Goal: Task Accomplishment & Management: Manage account settings

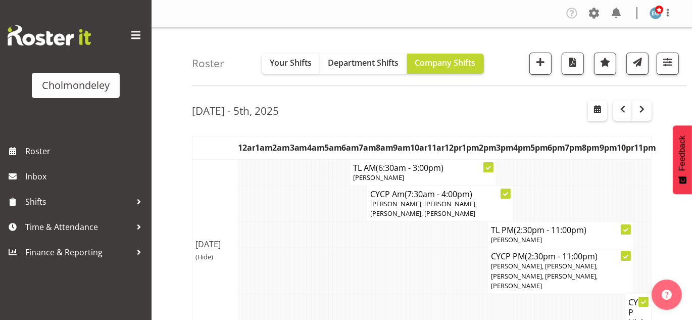
click at [680, 38] on div "Roster Your Shifts Department Shifts Company Shifts All Locations [GEOGRAPHIC_D…" at bounding box center [439, 56] width 495 height 58
click at [644, 113] on span "button" at bounding box center [642, 109] width 12 height 12
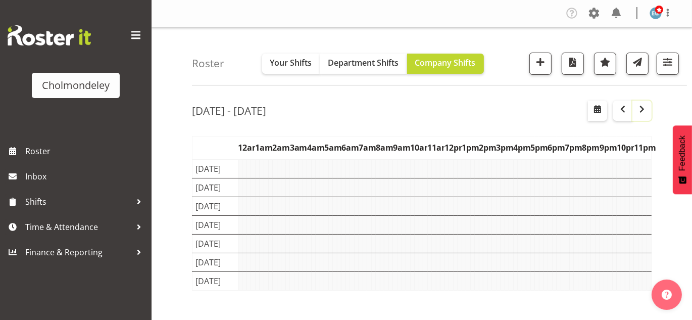
click at [644, 113] on span "button" at bounding box center [642, 109] width 12 height 12
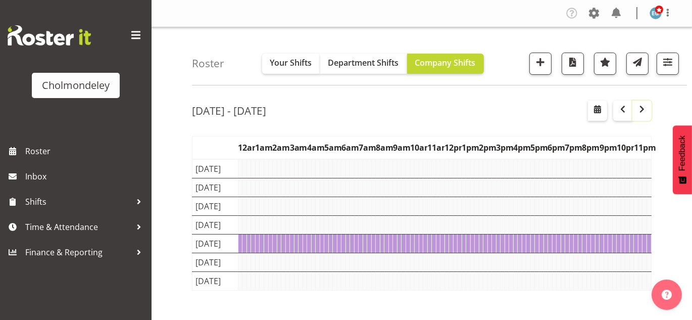
click at [644, 113] on span "button" at bounding box center [642, 109] width 12 height 12
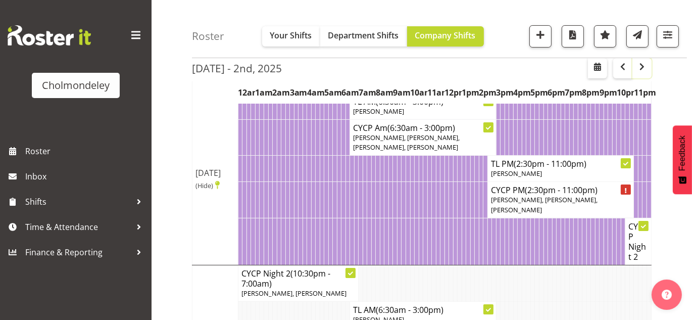
scroll to position [13, 0]
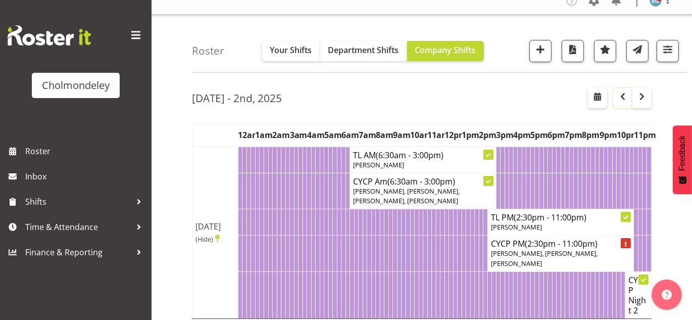
click at [623, 100] on span "button" at bounding box center [623, 96] width 12 height 12
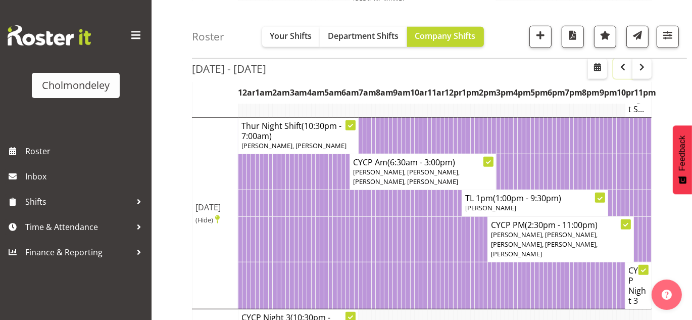
scroll to position [795, 0]
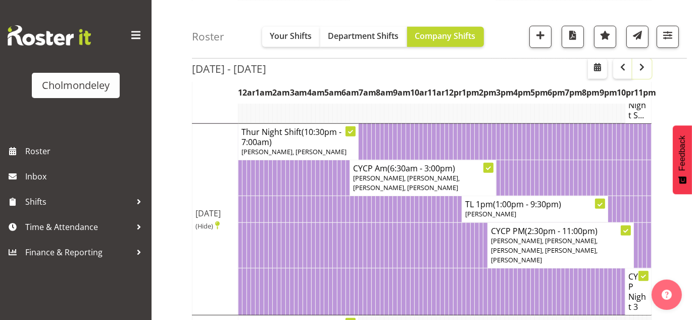
click at [646, 72] on span "button" at bounding box center [642, 67] width 12 height 12
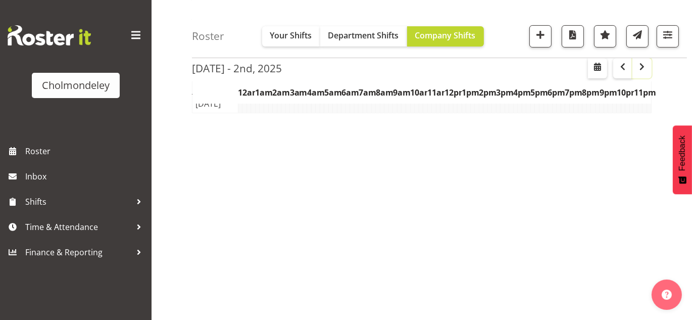
scroll to position [177, 0]
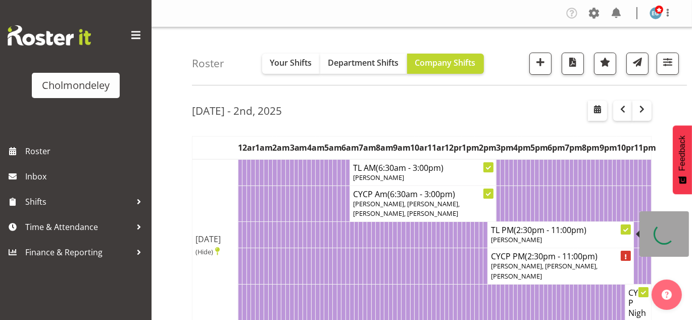
click at [624, 226] on body "Cholmondeley Roster Inbox Shifts Time & Attendance Finance & Reporting Company …" at bounding box center [346, 160] width 692 height 320
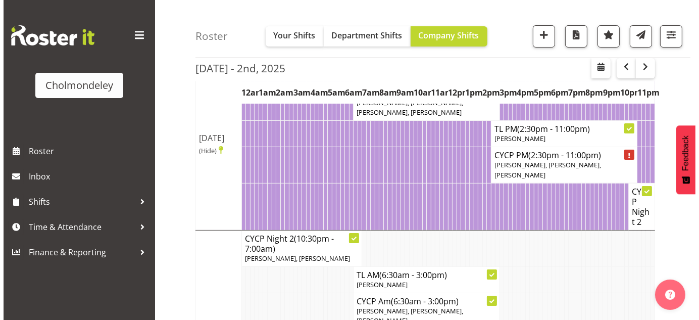
scroll to position [115, 0]
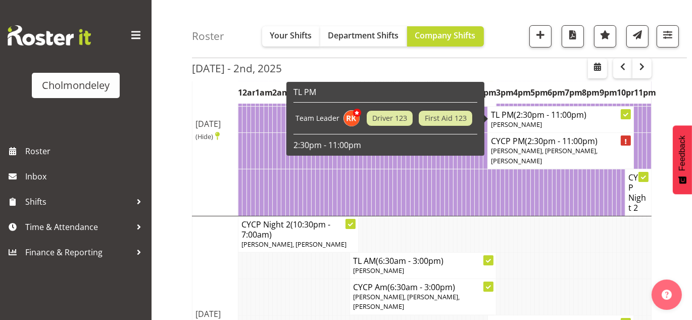
click at [627, 114] on icon at bounding box center [626, 115] width 5 height 4
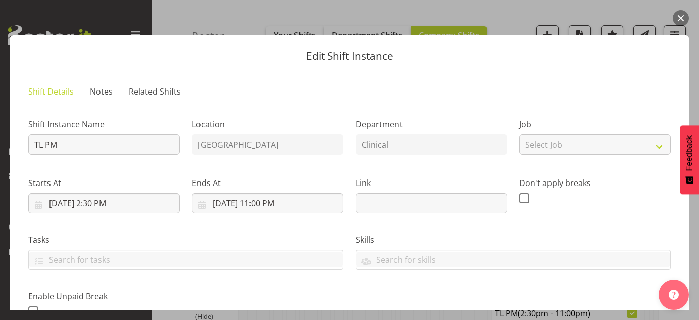
scroll to position [257, 0]
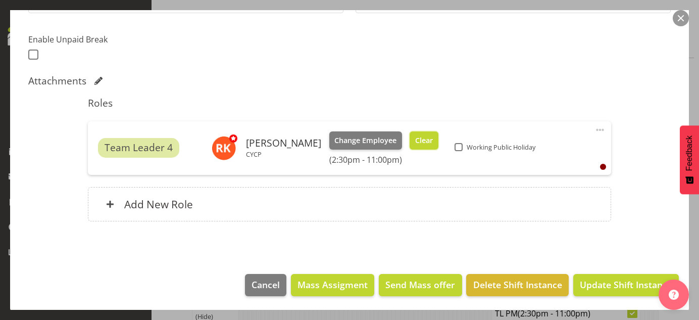
click at [415, 139] on span "Clear" at bounding box center [424, 140] width 18 height 11
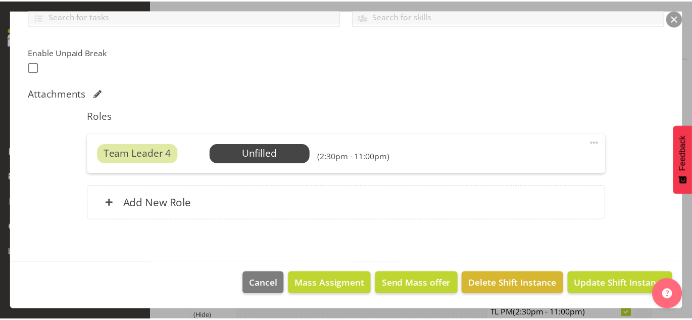
scroll to position [243, 0]
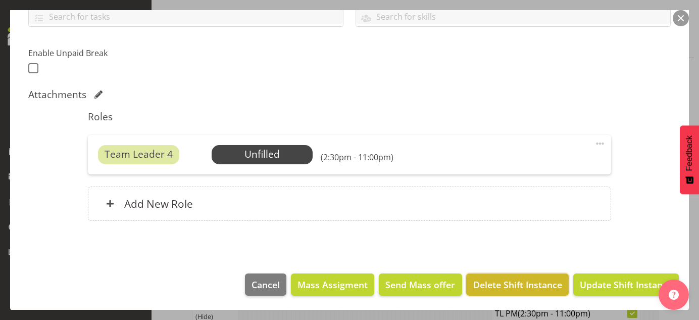
click at [546, 282] on span "Delete Shift Instance" at bounding box center [518, 284] width 89 height 13
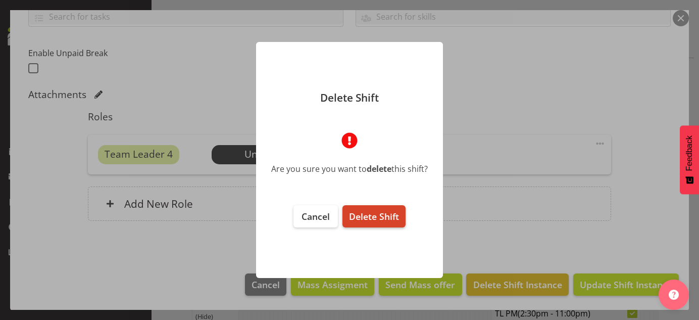
click at [390, 211] on span "Delete Shift" at bounding box center [374, 216] width 50 height 12
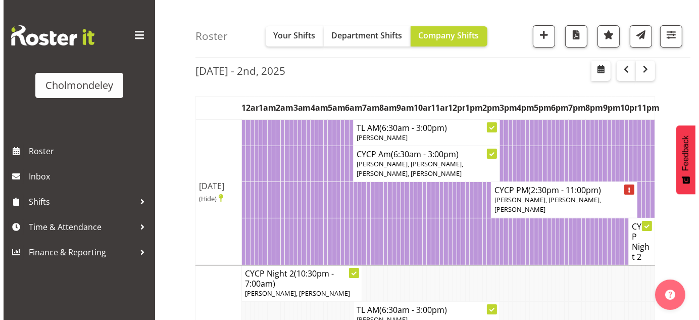
scroll to position [29, 0]
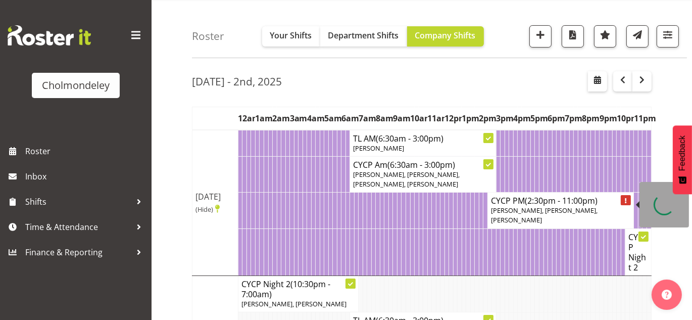
click at [625, 196] on div at bounding box center [626, 200] width 10 height 10
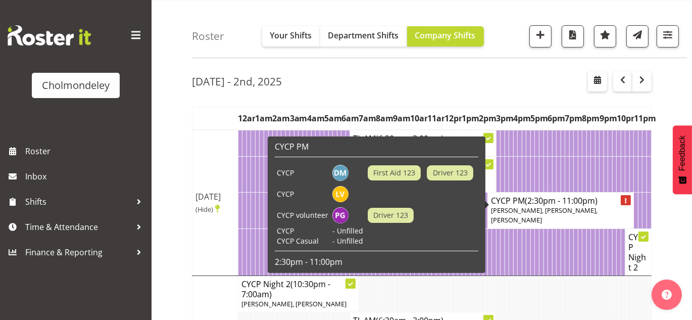
click at [590, 202] on span "(2:30pm - 11:00pm)" at bounding box center [561, 200] width 73 height 11
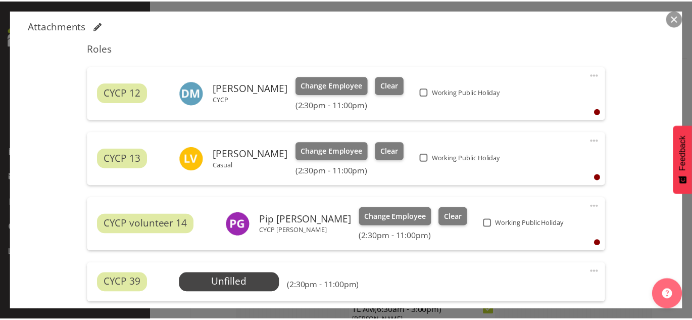
scroll to position [492, 0]
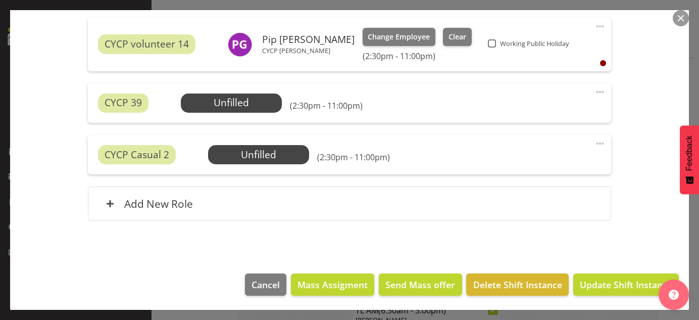
click at [680, 14] on button "button" at bounding box center [681, 18] width 16 height 16
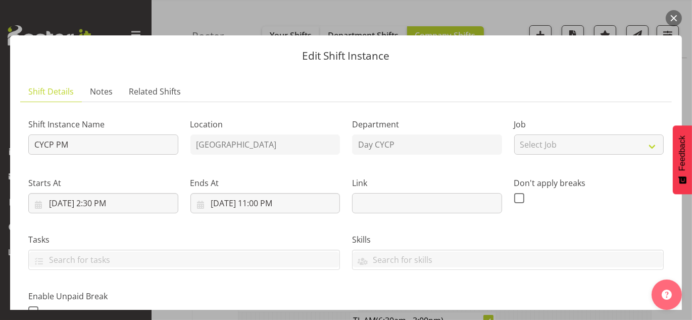
click at [674, 17] on button "button" at bounding box center [674, 18] width 16 height 16
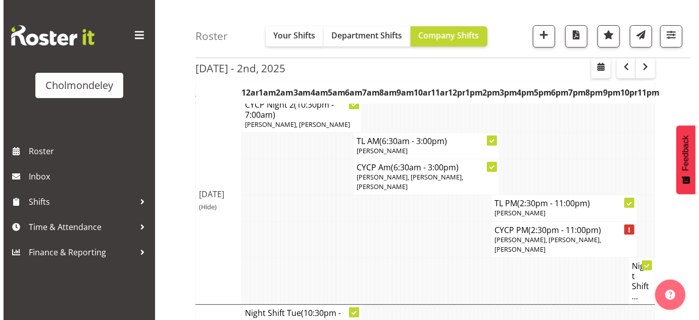
scroll to position [210, 0]
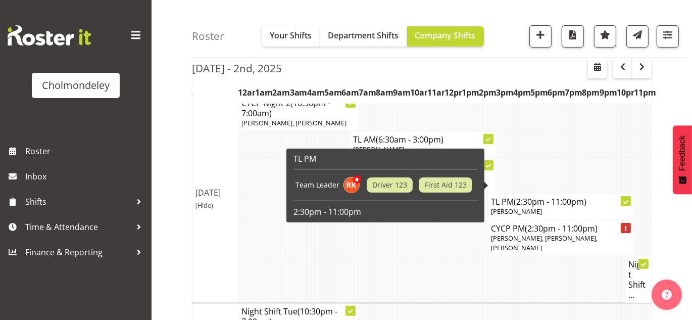
click at [628, 200] on icon at bounding box center [626, 202] width 5 height 4
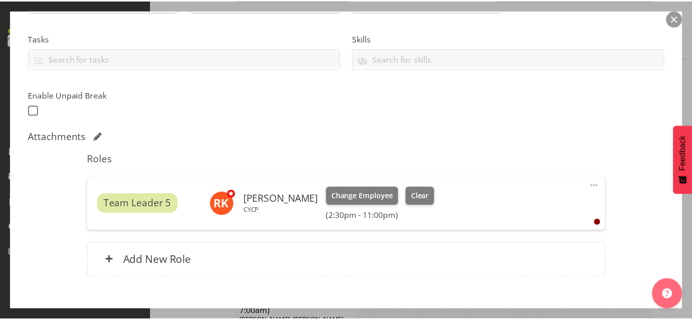
scroll to position [257, 0]
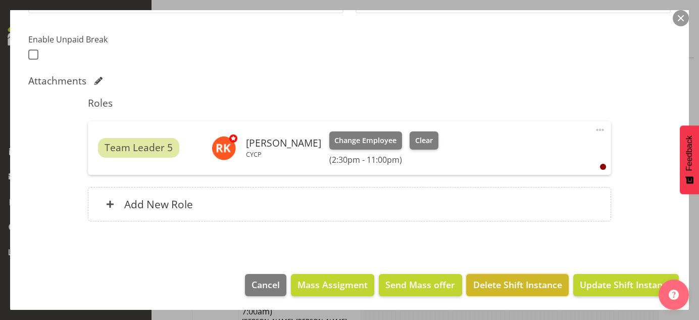
click at [530, 280] on span "Delete Shift Instance" at bounding box center [518, 284] width 89 height 13
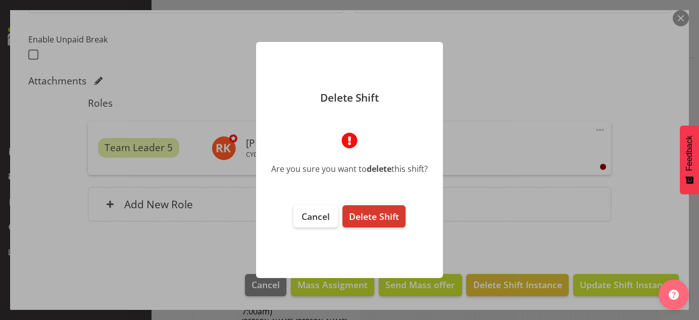
drag, startPoint x: 380, startPoint y: 216, endPoint x: 359, endPoint y: 248, distance: 38.0
click at [359, 248] on footer "Cancel Delete Shift" at bounding box center [349, 236] width 187 height 83
click at [399, 212] on span "Delete Shift" at bounding box center [374, 216] width 50 height 12
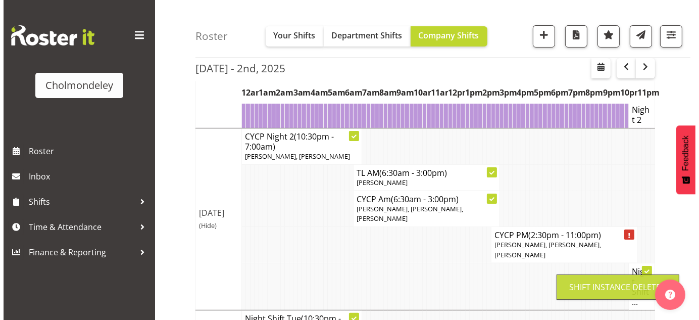
scroll to position [210, 0]
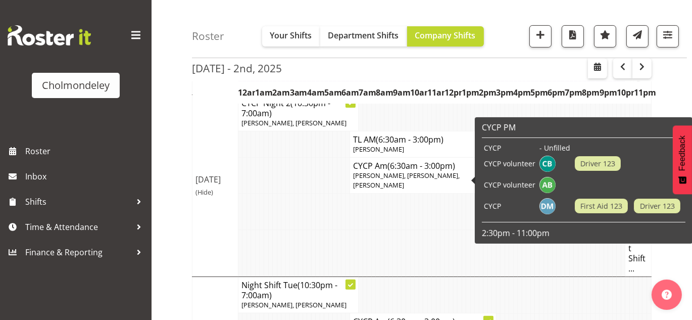
click at [625, 180] on td at bounding box center [629, 184] width 113 height 21
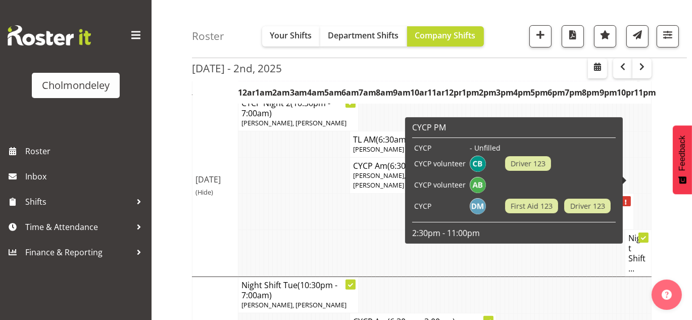
click at [625, 196] on div at bounding box center [626, 201] width 10 height 10
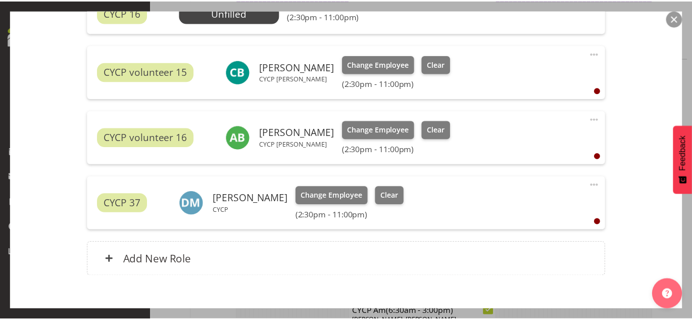
scroll to position [386, 0]
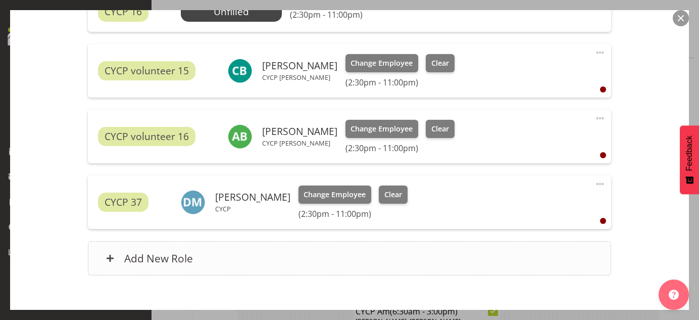
click at [181, 249] on div "Add New Role" at bounding box center [350, 258] width 524 height 34
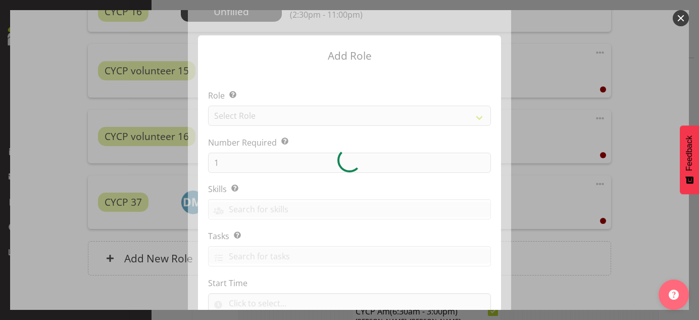
click at [240, 113] on div at bounding box center [349, 160] width 323 height 300
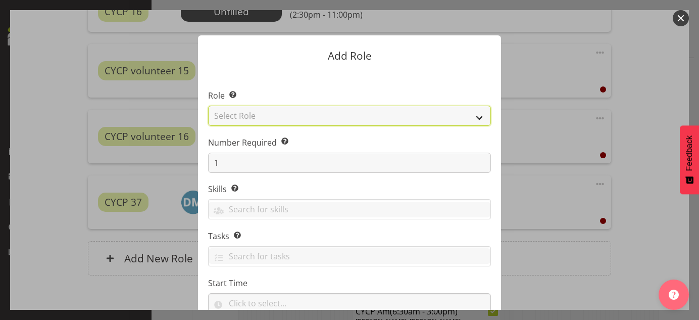
click at [252, 113] on select "Select Role Awhi Team CYCP CYCP Casual CYCP Part Time CYCP volunteer CYCP- Nigh…" at bounding box center [349, 116] width 283 height 20
select select "206"
click at [208, 106] on select "Select Role Awhi Team CYCP CYCP Casual CYCP Part Time CYCP volunteer CYCP- Nigh…" at bounding box center [349, 116] width 283 height 20
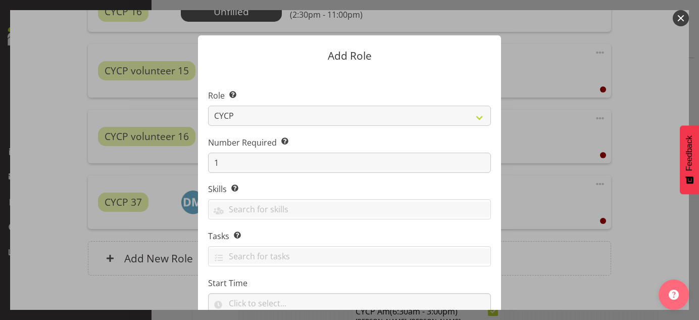
click at [662, 67] on div at bounding box center [349, 160] width 699 height 320
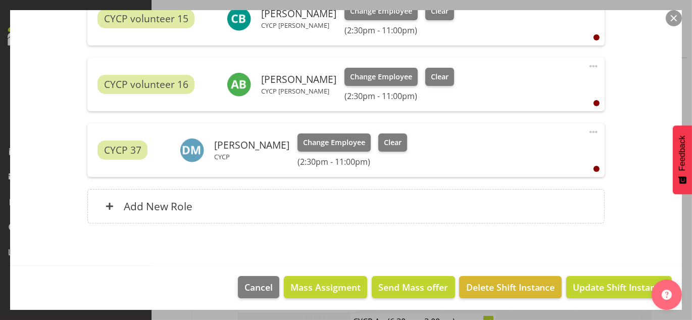
scroll to position [436, 0]
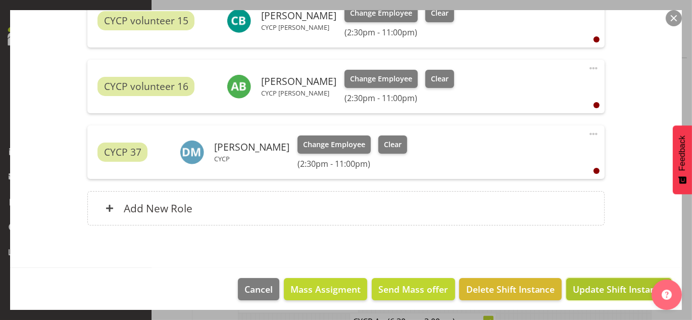
click at [589, 287] on span "Update Shift Instance" at bounding box center [619, 288] width 92 height 13
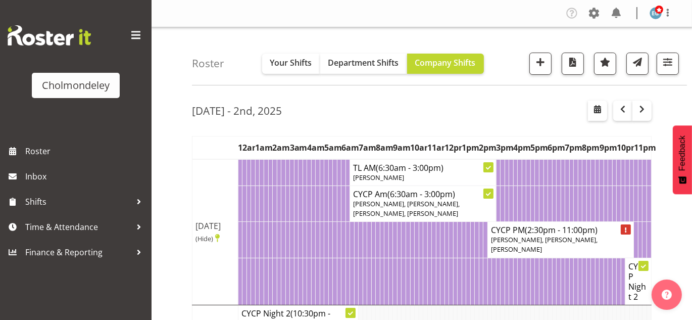
scroll to position [177, 0]
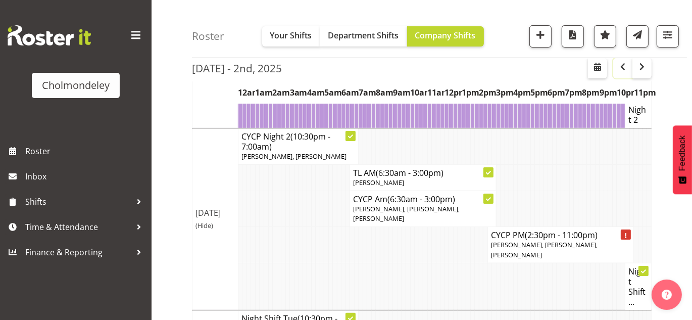
click at [624, 69] on span "button" at bounding box center [623, 67] width 12 height 12
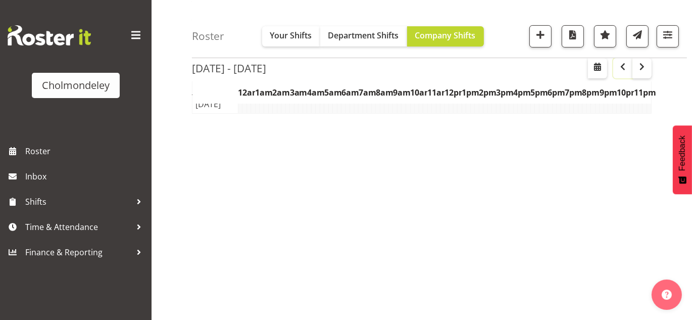
click at [624, 69] on span "button" at bounding box center [623, 67] width 12 height 12
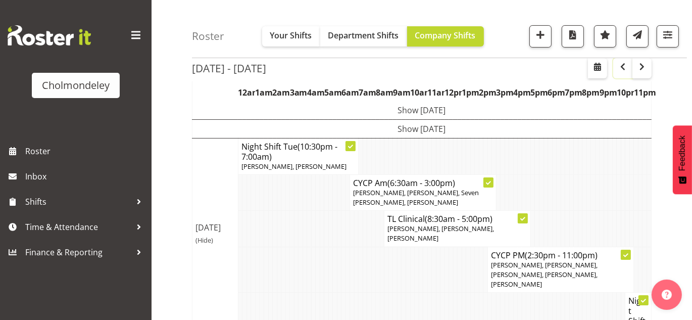
scroll to position [65, 0]
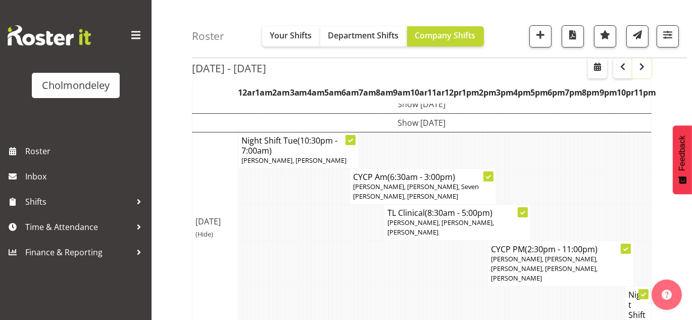
click at [640, 73] on button "button" at bounding box center [642, 68] width 19 height 20
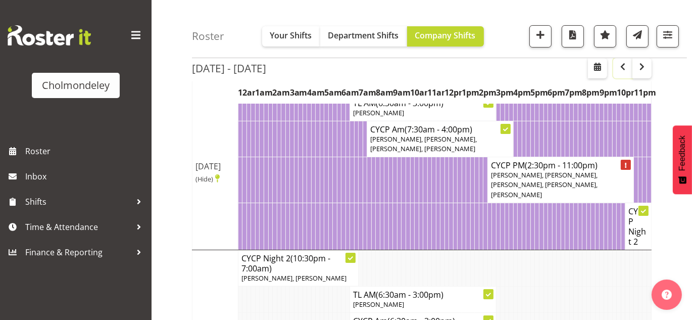
click at [629, 75] on button "button" at bounding box center [622, 68] width 19 height 20
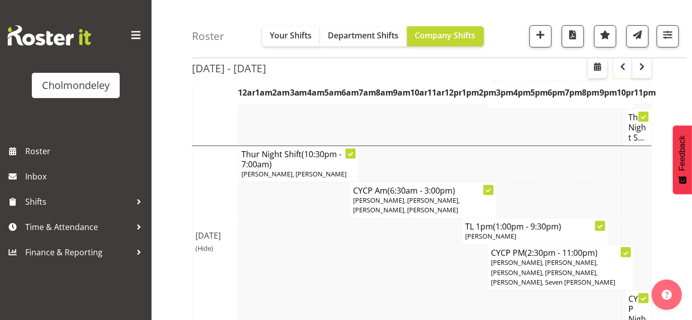
scroll to position [452, 0]
